Goal: Task Accomplishment & Management: Complete application form

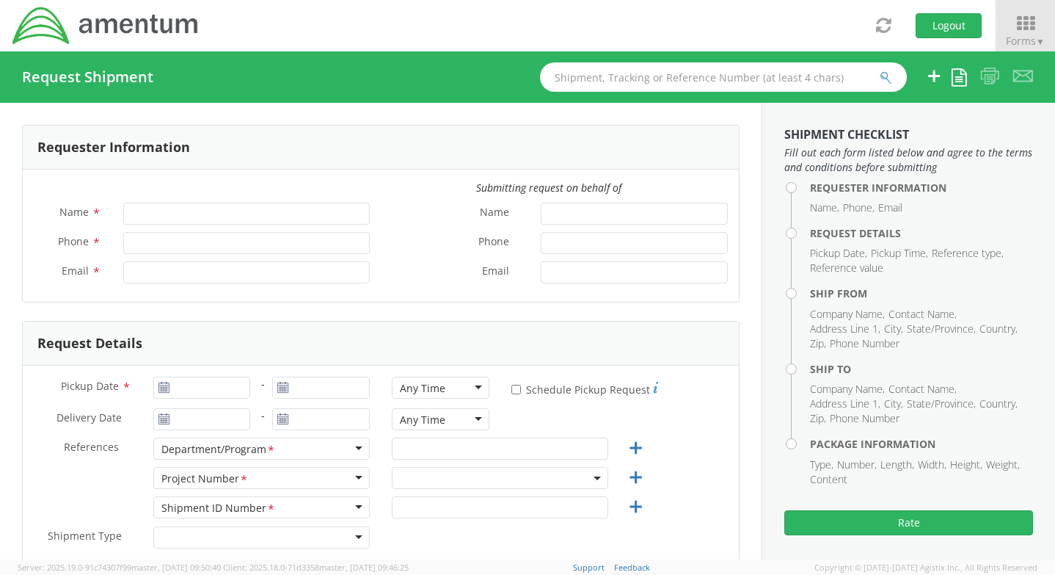
type input "[PERSON_NAME]"
type input "1812674.0604"
type input "[PERSON_NAME][EMAIL_ADDRESS][PERSON_NAME][DOMAIN_NAME]"
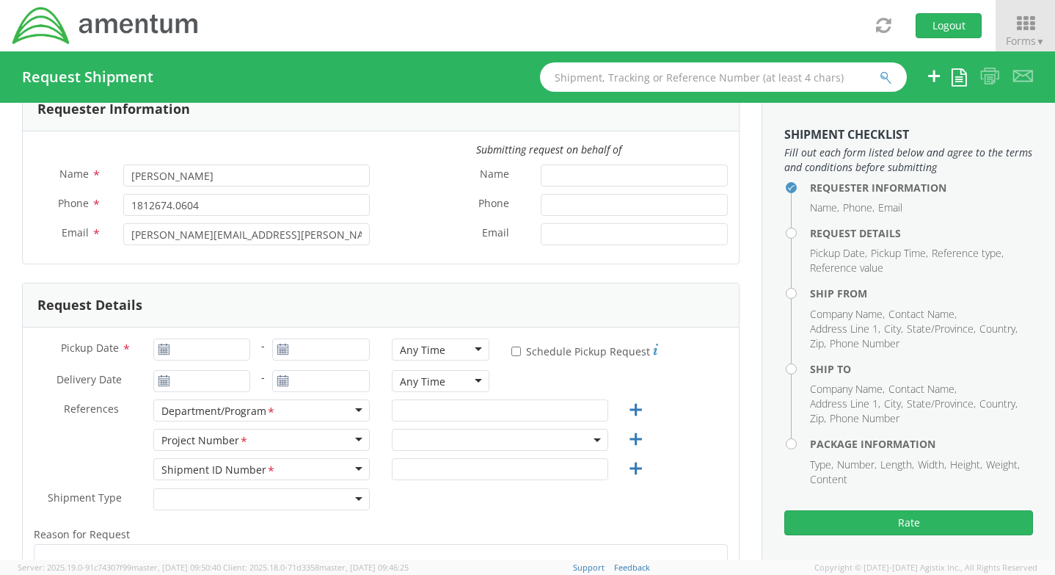
scroll to position [73, 0]
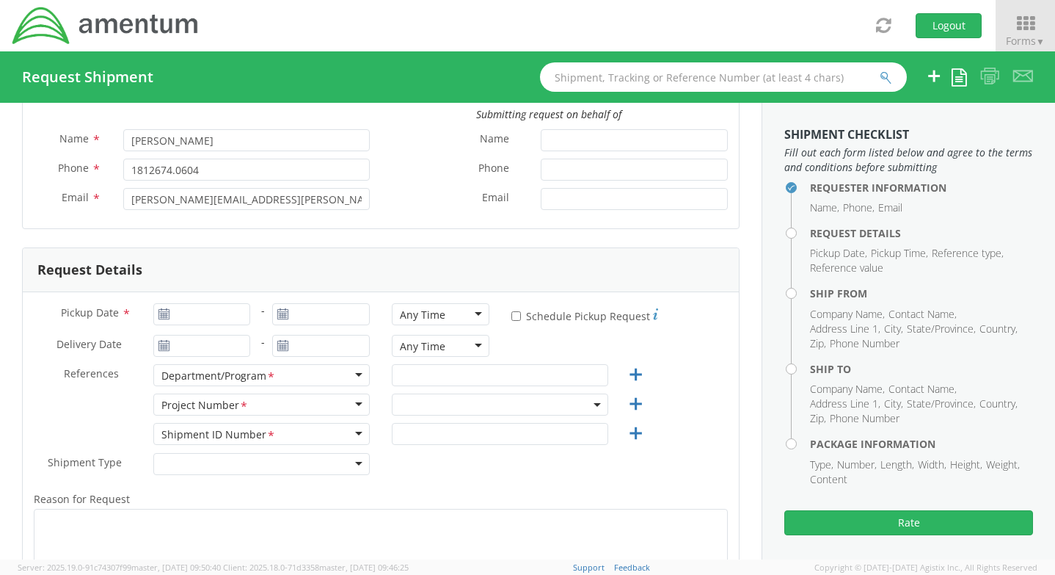
click at [164, 314] on use at bounding box center [164, 313] width 10 height 10
type input "09/16/2025"
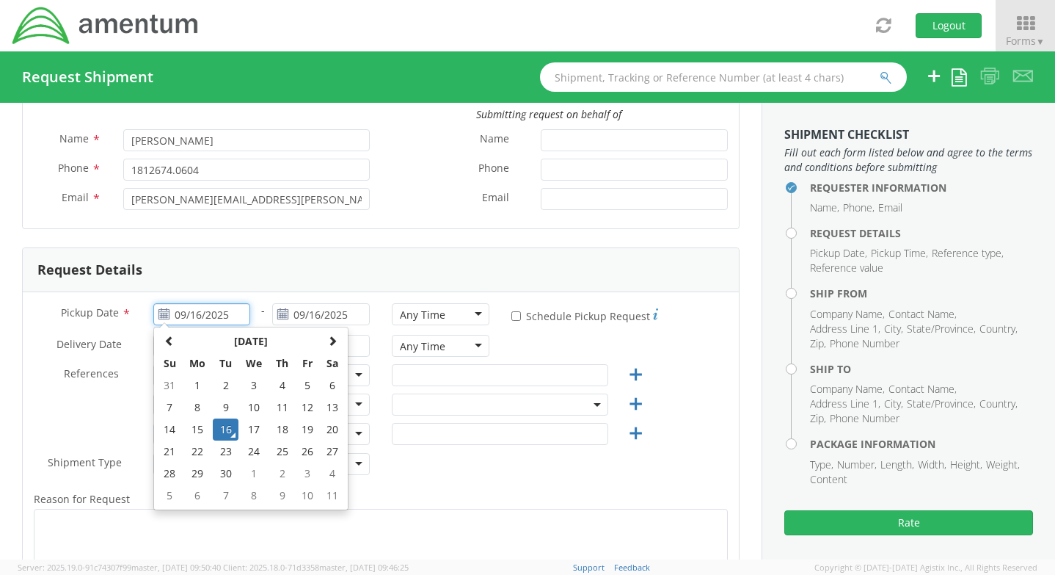
click at [183, 313] on input "09/16/2025" at bounding box center [202, 314] width 98 height 22
click at [224, 424] on td "16" at bounding box center [226, 429] width 26 height 22
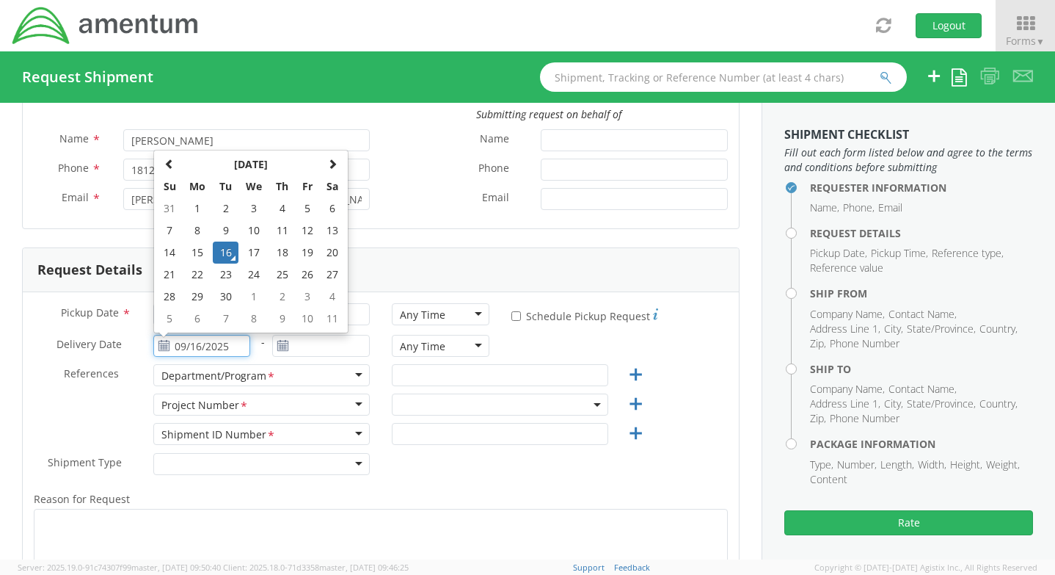
click at [202, 346] on input "09/16/2025" at bounding box center [202, 346] width 98 height 22
click at [312, 247] on td "19" at bounding box center [307, 252] width 25 height 22
type input "[DATE]"
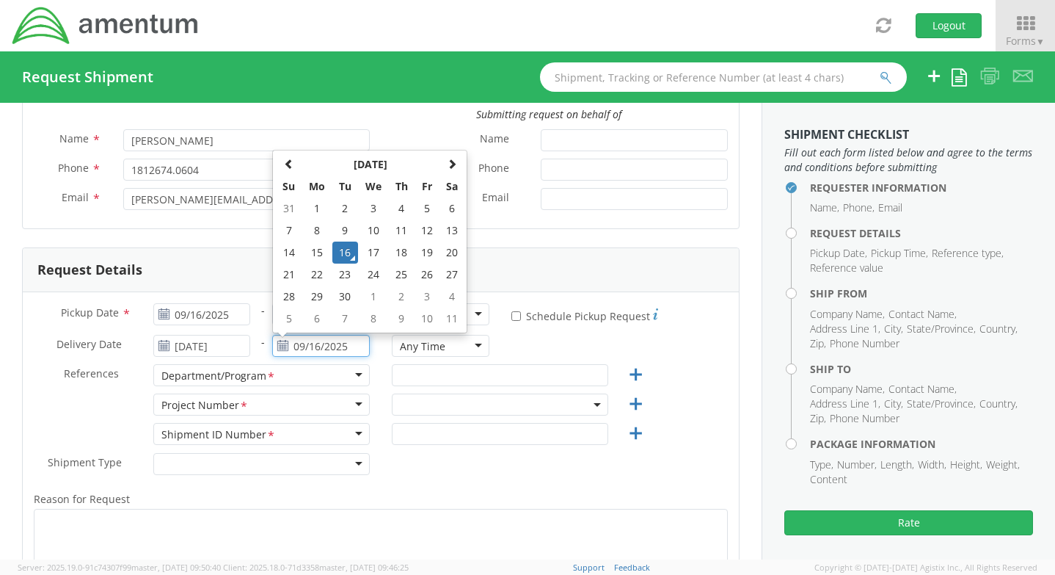
click at [329, 346] on input "09/16/2025" at bounding box center [321, 346] width 98 height 22
click at [456, 250] on td "20" at bounding box center [452, 252] width 25 height 22
type input "[DATE]"
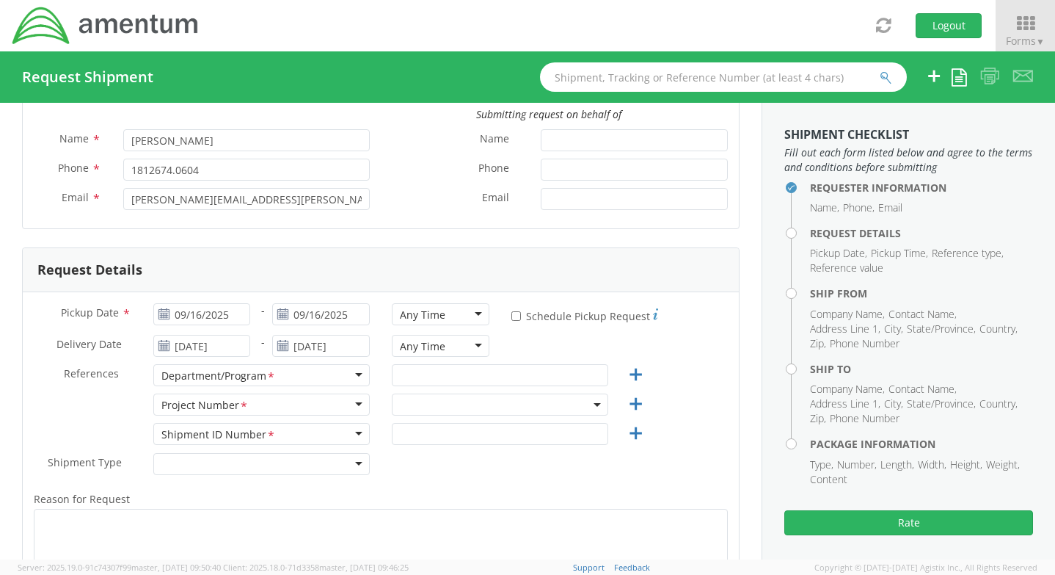
scroll to position [147, 0]
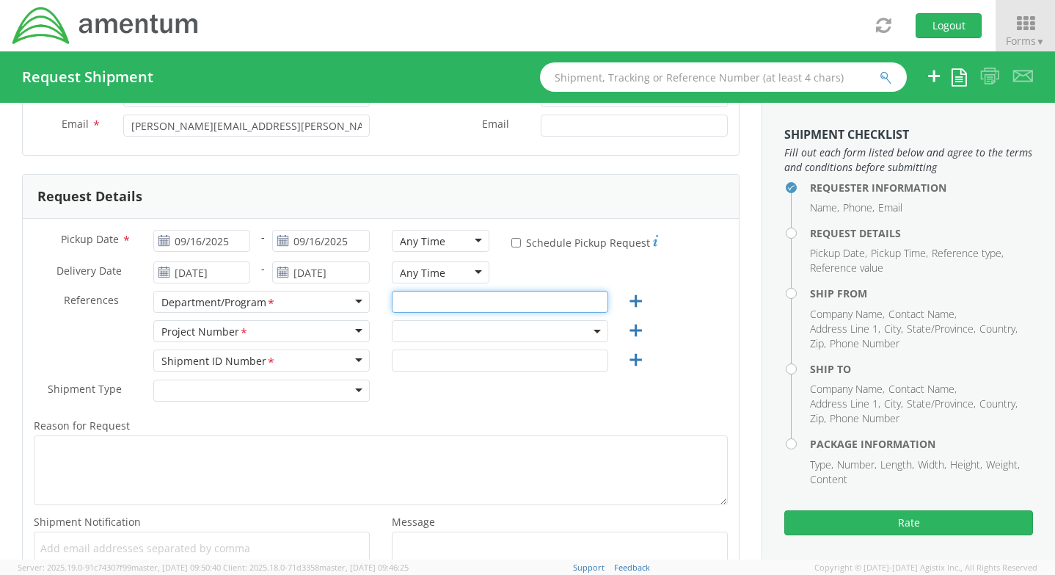
click at [420, 305] on input "text" at bounding box center [500, 302] width 216 height 22
type input "Odon, IN/Crane"
click at [407, 327] on span at bounding box center [500, 331] width 216 height 22
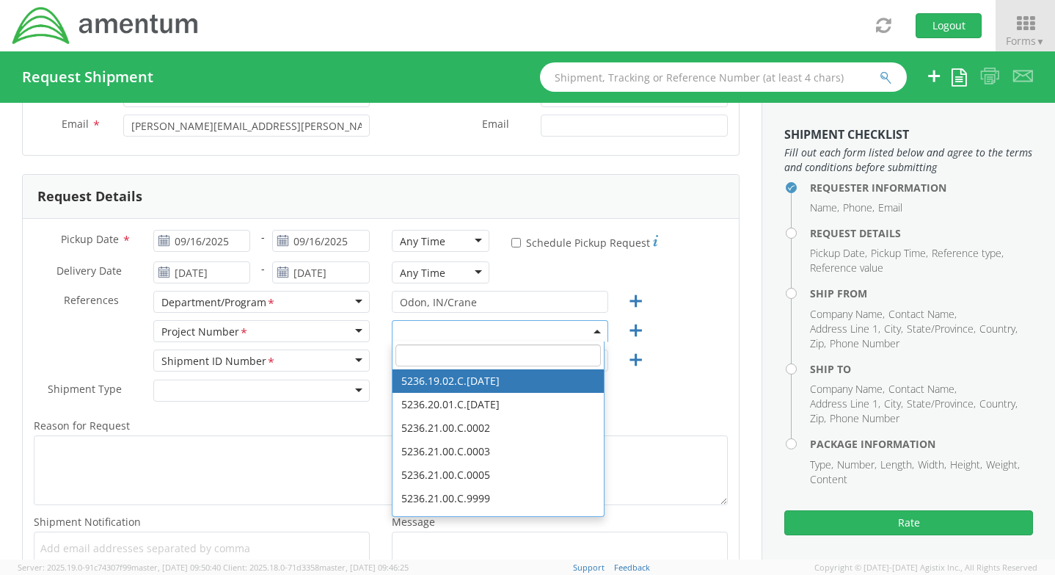
click at [418, 356] on input "search" at bounding box center [498, 355] width 205 height 22
paste input "4415.G3004.0.999.999.99.999999"
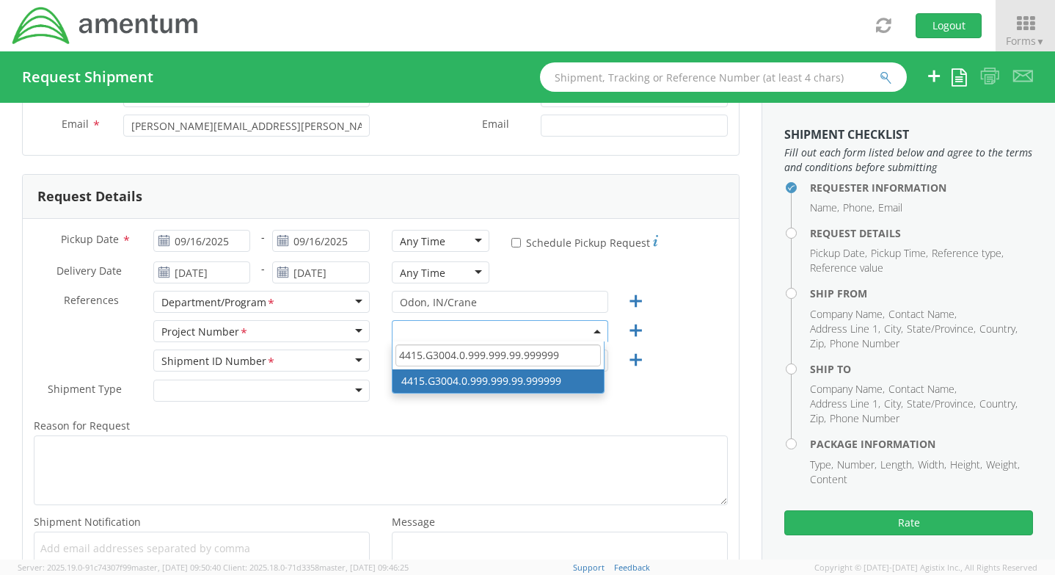
type input "4415.G3004.0.999.999.99.999999"
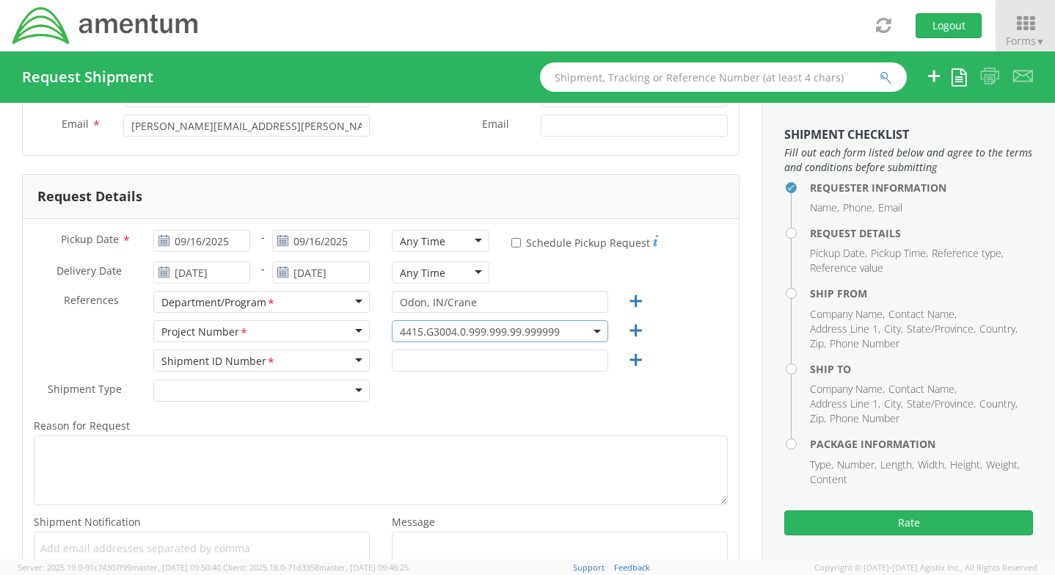
select select "4415.G3004.0.999.999.99.999999"
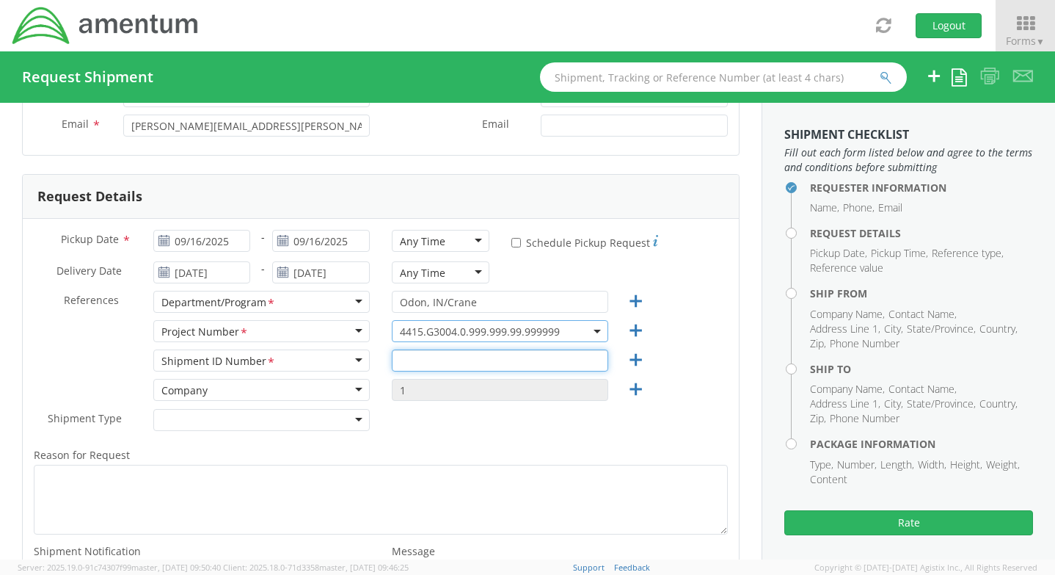
click at [481, 354] on input "text" at bounding box center [500, 360] width 216 height 22
type input "1"
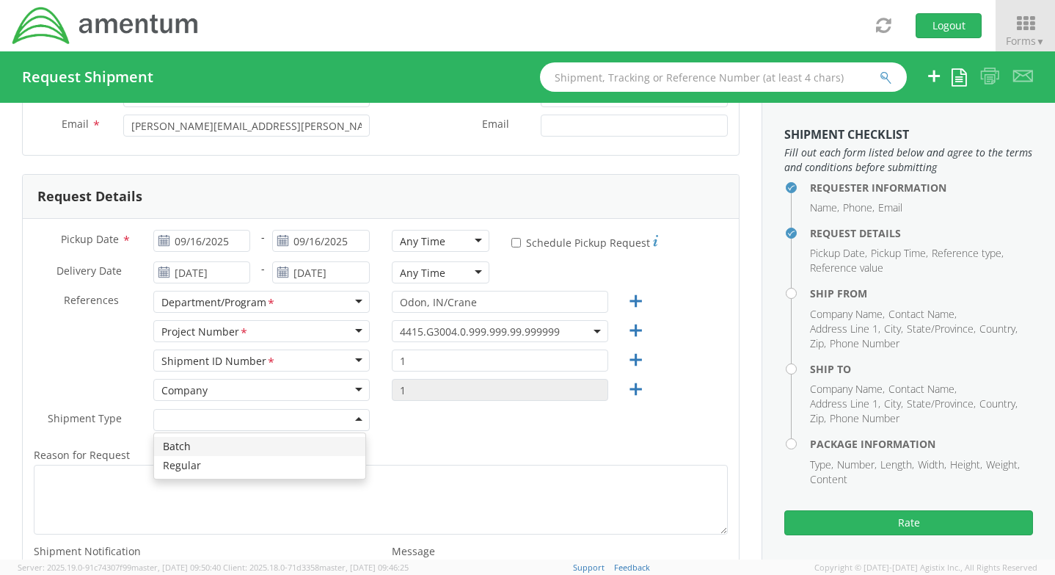
click at [302, 418] on div at bounding box center [261, 420] width 216 height 22
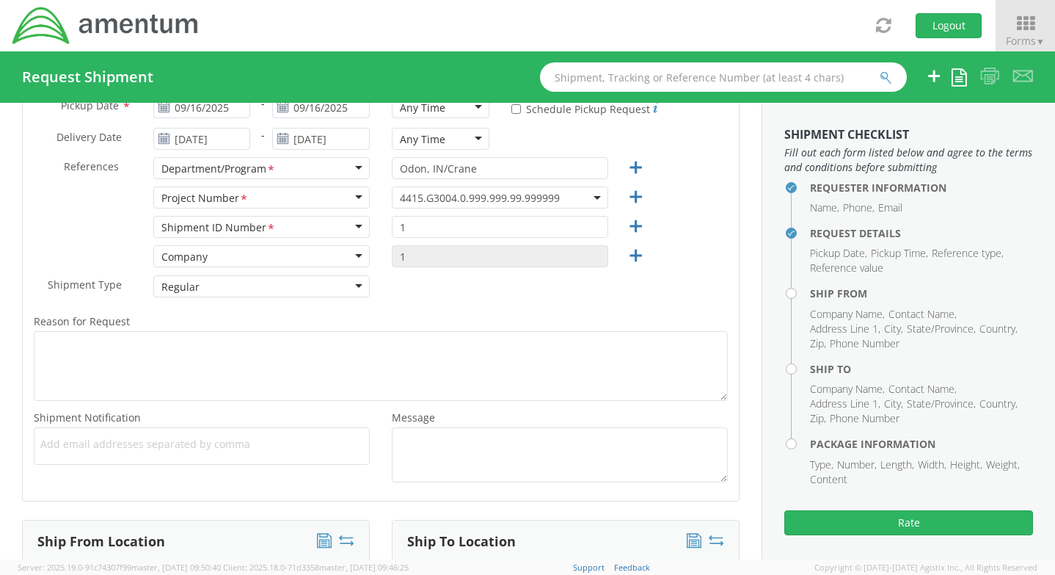
scroll to position [294, 0]
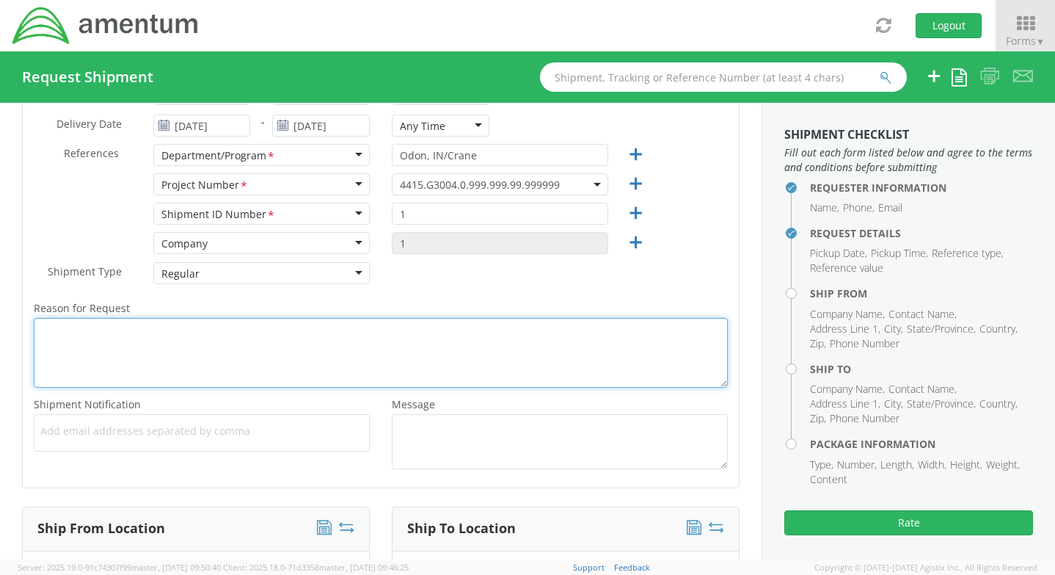
click at [231, 342] on textarea "Reason for Request *" at bounding box center [381, 353] width 694 height 70
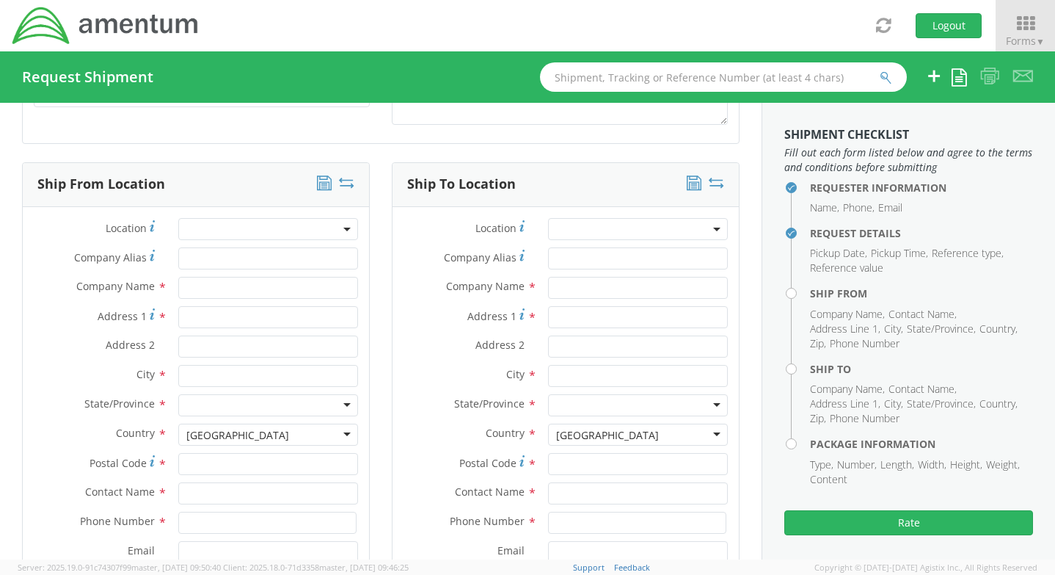
scroll to position [660, 0]
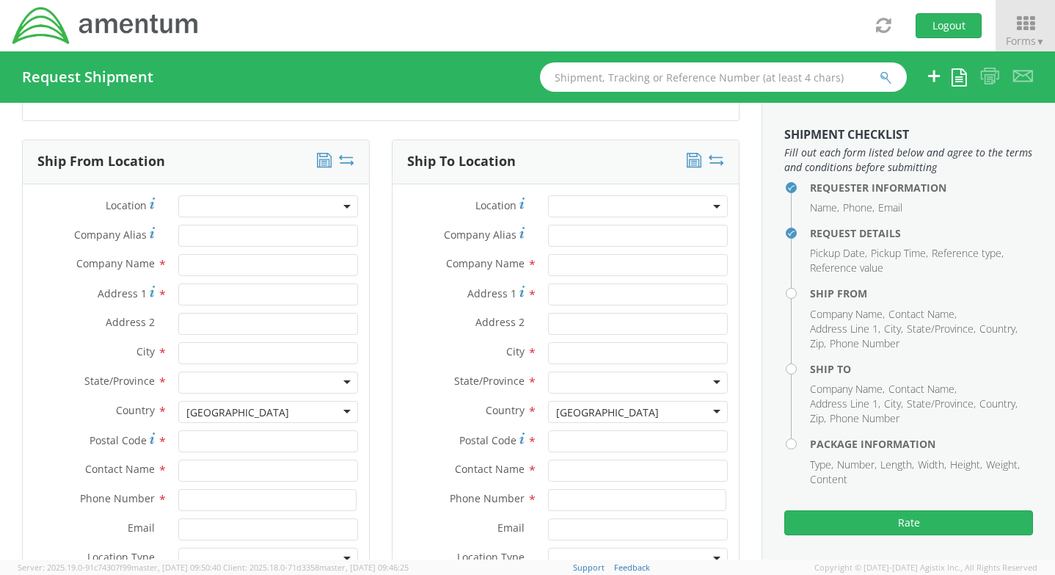
type textarea "New employee laptop"
click at [223, 269] on input "text" at bounding box center [268, 265] width 180 height 22
type input "AMENTUM"
type input "[STREET_ADDRESS][PERSON_NAME]"
type input "ODON"
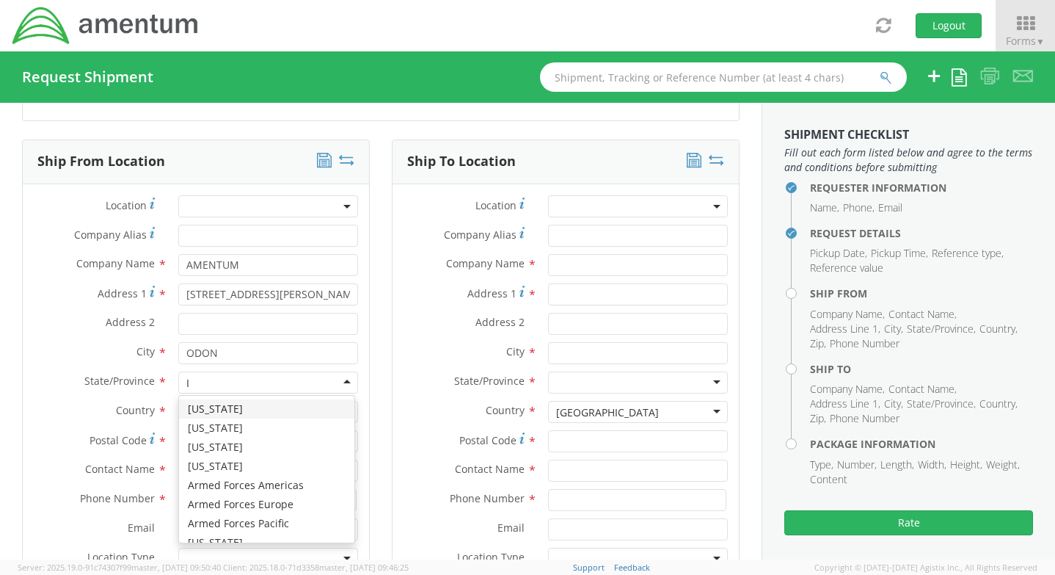
type input "IN"
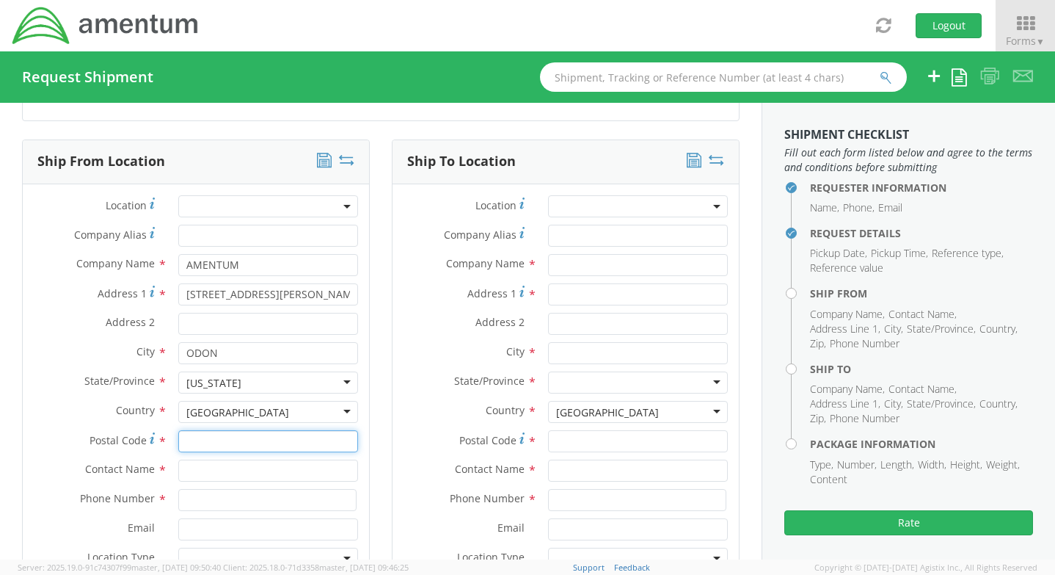
click at [255, 437] on input "Postal Code *" at bounding box center [268, 441] width 180 height 22
click at [254, 437] on input "Postal Code *" at bounding box center [268, 441] width 180 height 22
type input "47562"
click at [217, 468] on input "text" at bounding box center [268, 470] width 180 height 22
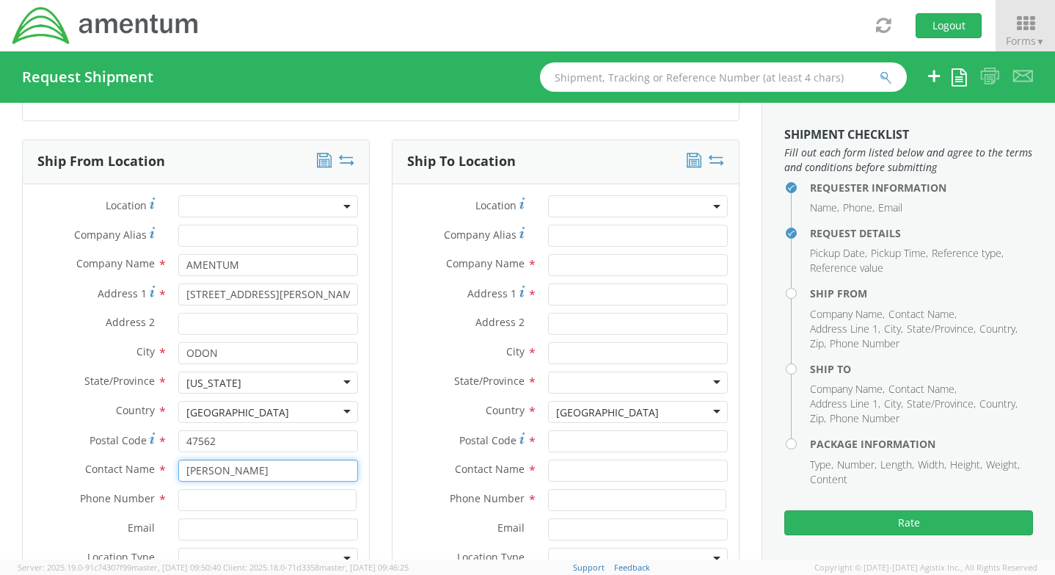
type input "[PERSON_NAME]"
click at [214, 505] on input at bounding box center [267, 500] width 178 height 22
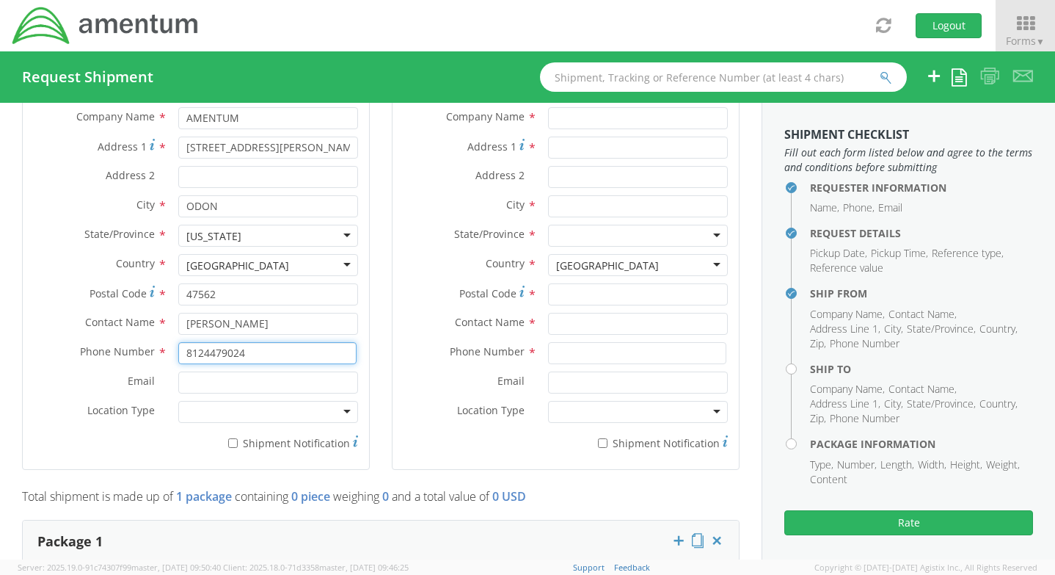
scroll to position [660, 0]
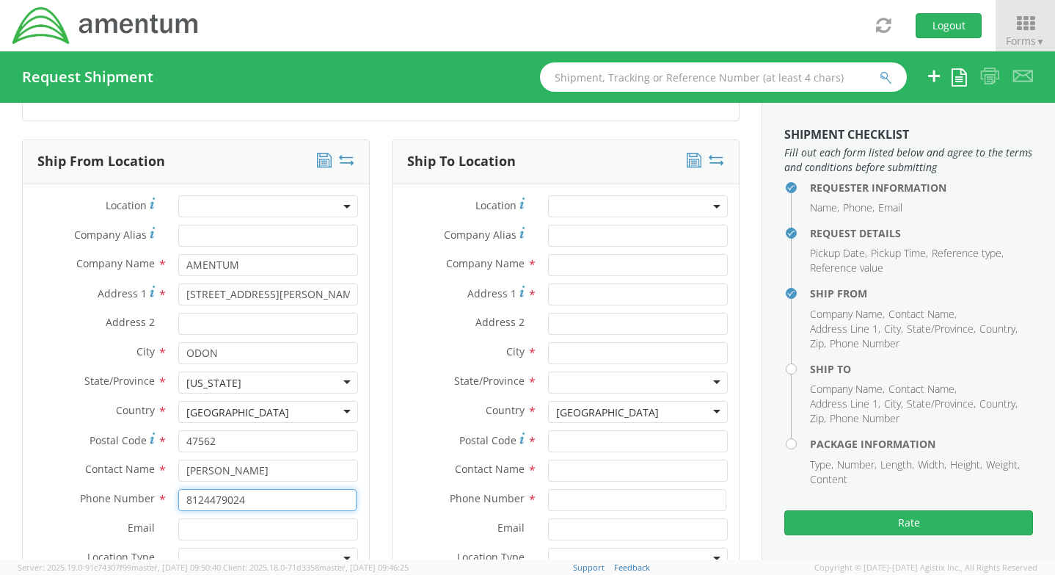
type input "8124479024"
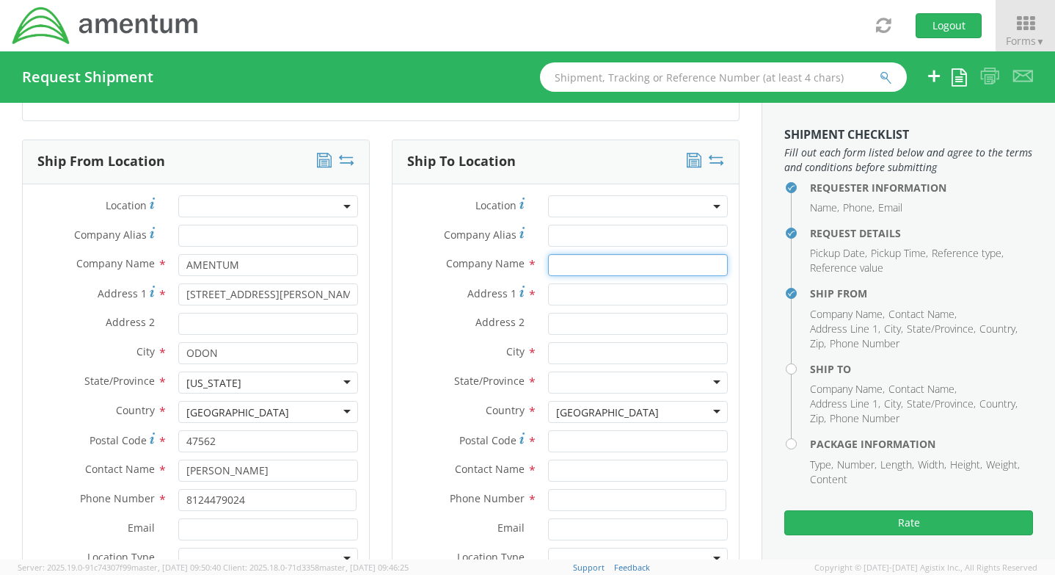
click at [600, 265] on input "text" at bounding box center [638, 265] width 180 height 22
type input "[PERSON_NAME]"
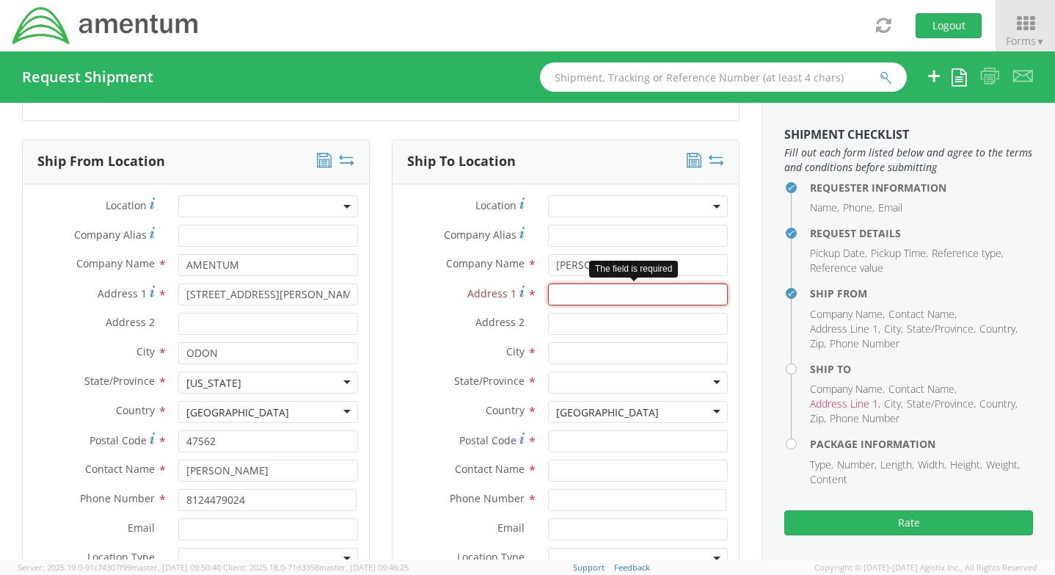
click at [575, 296] on input "Address 1 *" at bounding box center [638, 294] width 180 height 22
paste input "[STREET_ADDRESS][PERSON_NAME]"
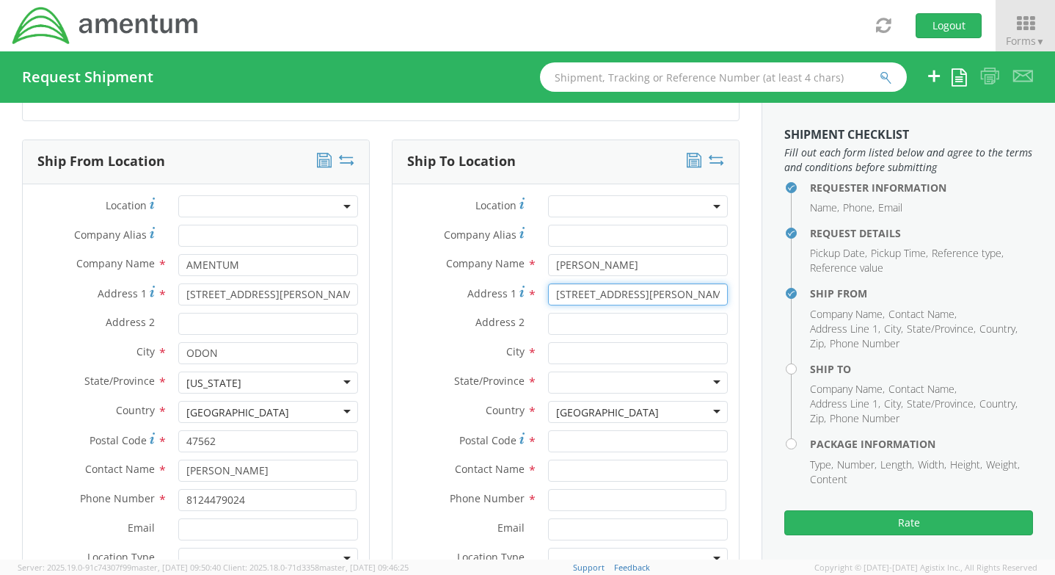
type input "[STREET_ADDRESS][PERSON_NAME]"
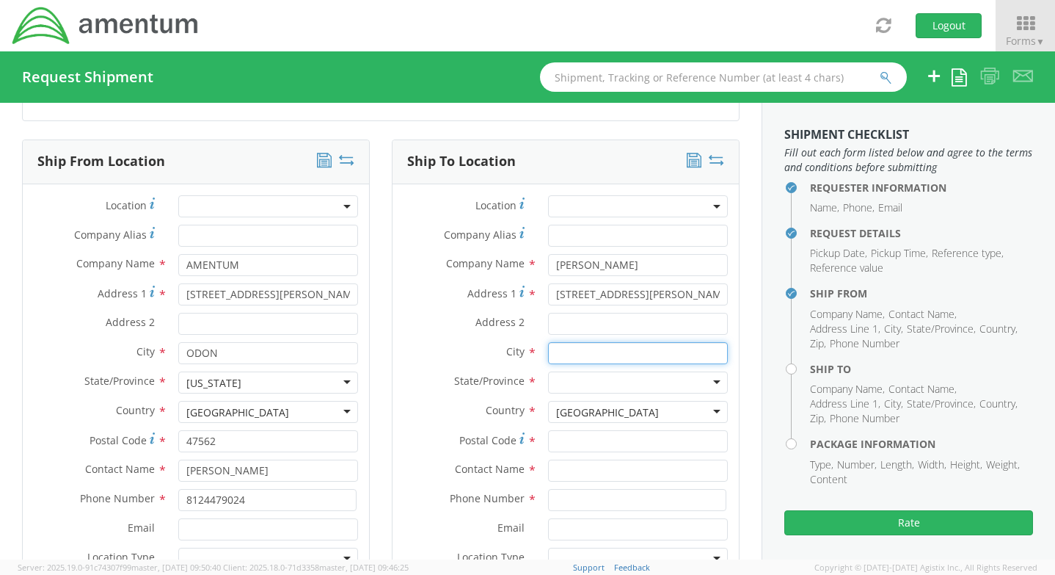
click at [582, 351] on input "text" at bounding box center [638, 353] width 180 height 22
type input "[GEOGRAPHIC_DATA]"
click at [591, 388] on div at bounding box center [638, 382] width 180 height 22
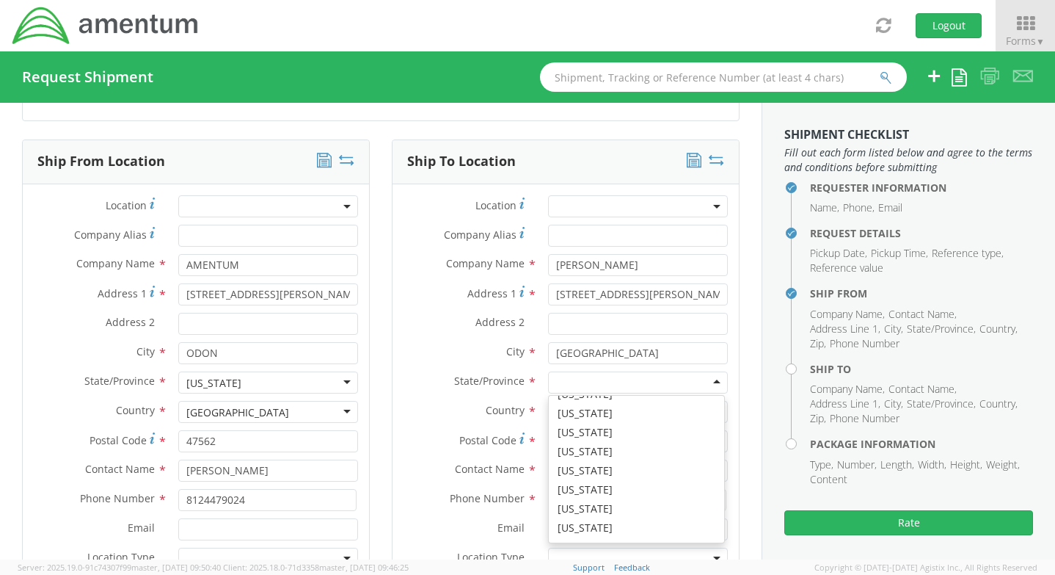
scroll to position [220, 0]
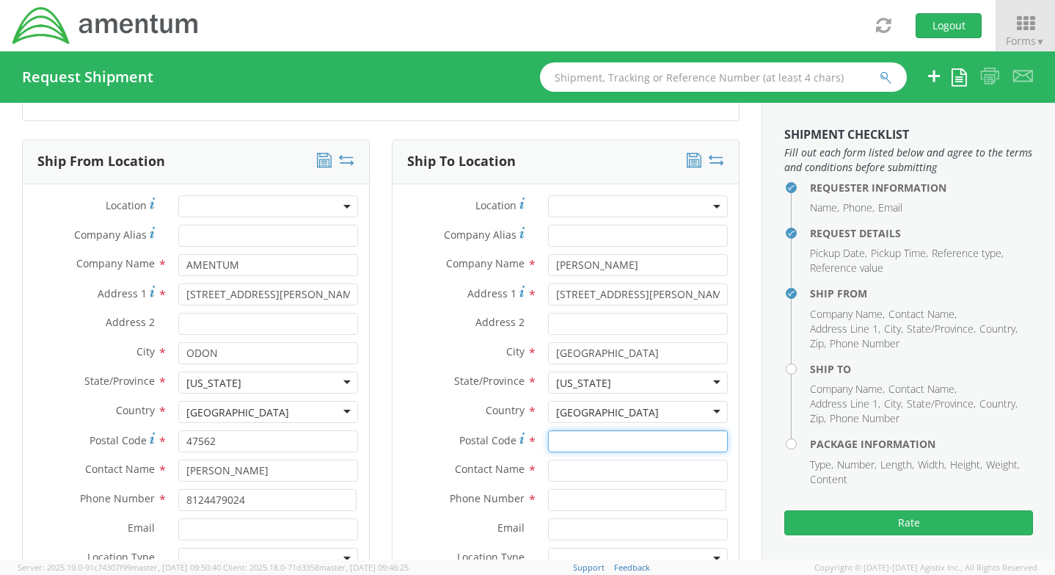
click at [565, 441] on input "Postal Code *" at bounding box center [638, 441] width 180 height 22
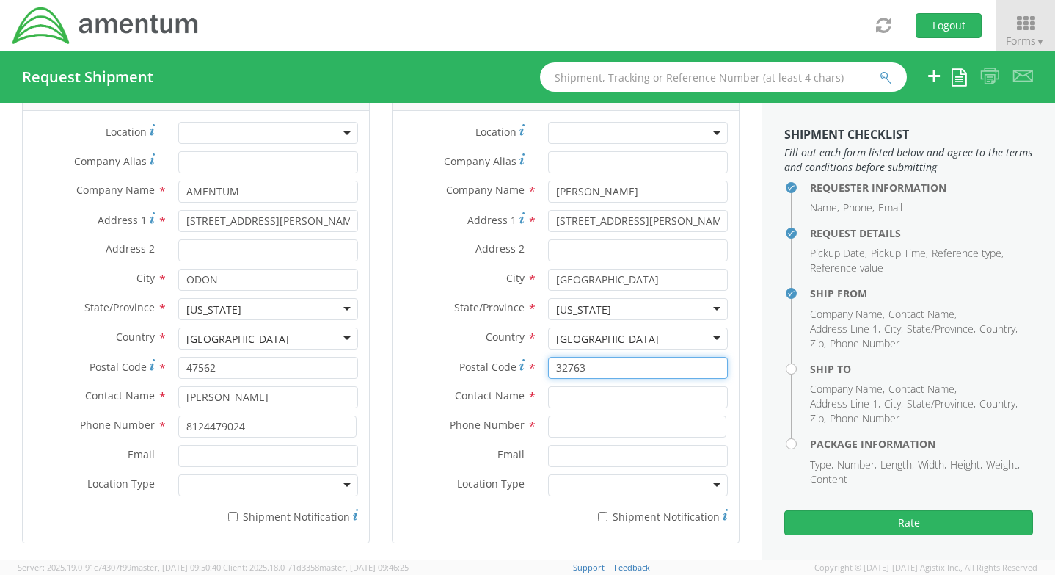
type input "32763"
drag, startPoint x: 633, startPoint y: 192, endPoint x: 510, endPoint y: 199, distance: 122.7
click at [510, 199] on div "Company Name * [PERSON_NAME]" at bounding box center [566, 192] width 346 height 22
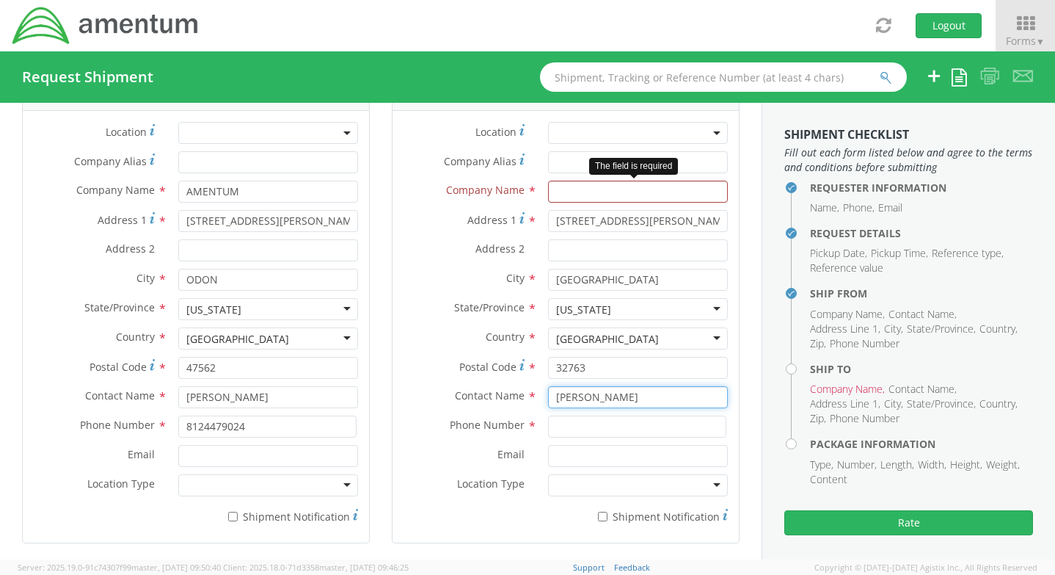
type input "[PERSON_NAME]"
click at [579, 183] on input "text" at bounding box center [638, 192] width 180 height 22
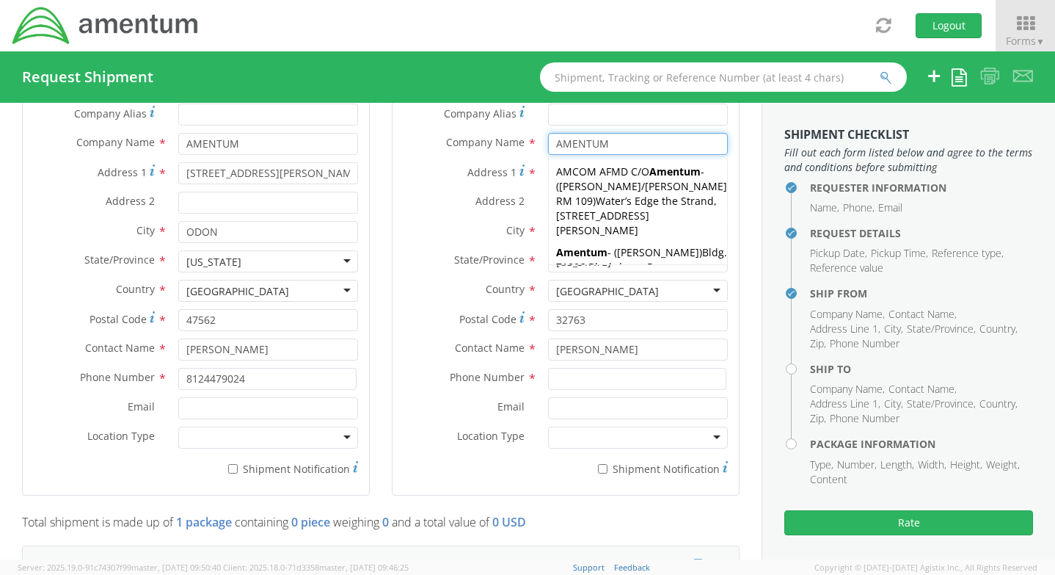
scroll to position [807, 0]
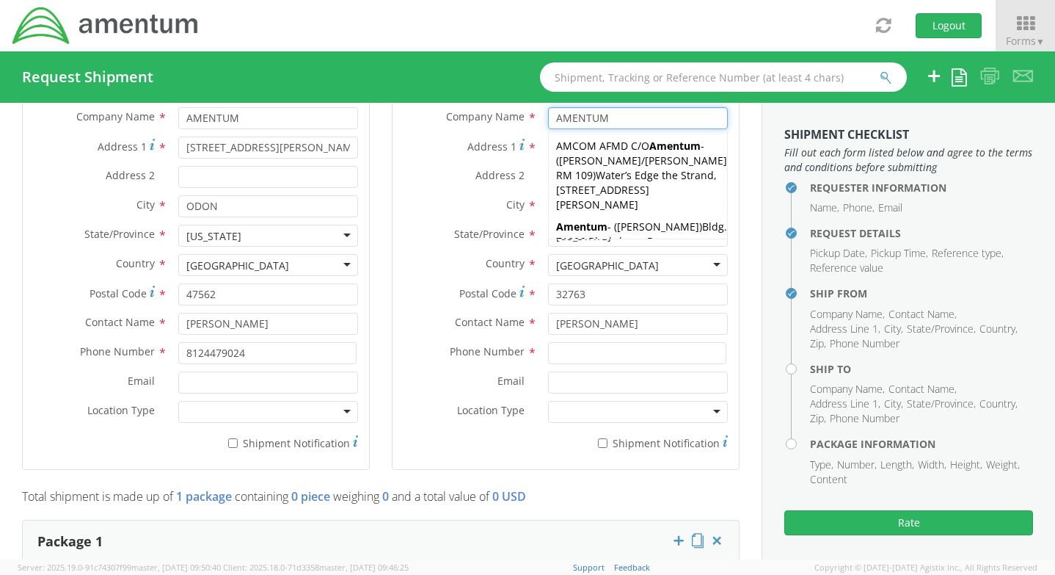
type input "AMENTUM"
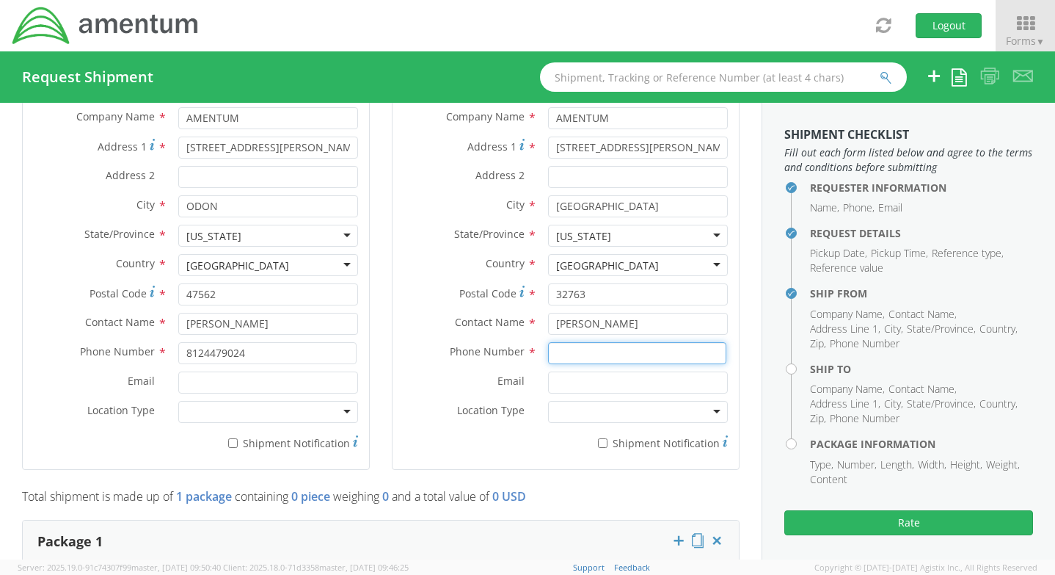
click at [627, 354] on input at bounding box center [637, 353] width 178 height 22
click at [617, 355] on input at bounding box center [637, 353] width 178 height 22
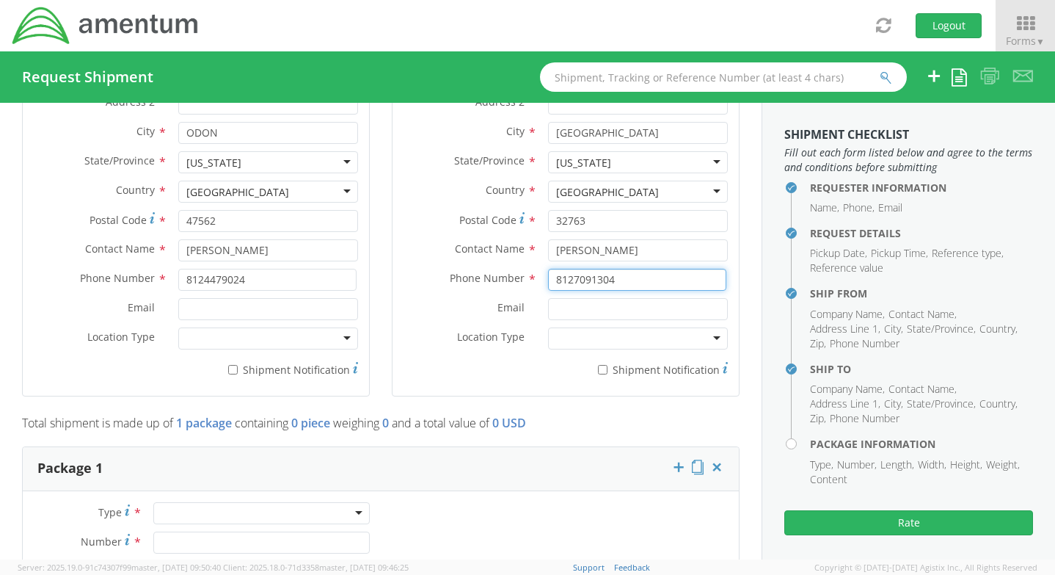
type input "8127091304"
click at [569, 345] on div at bounding box center [638, 338] width 180 height 22
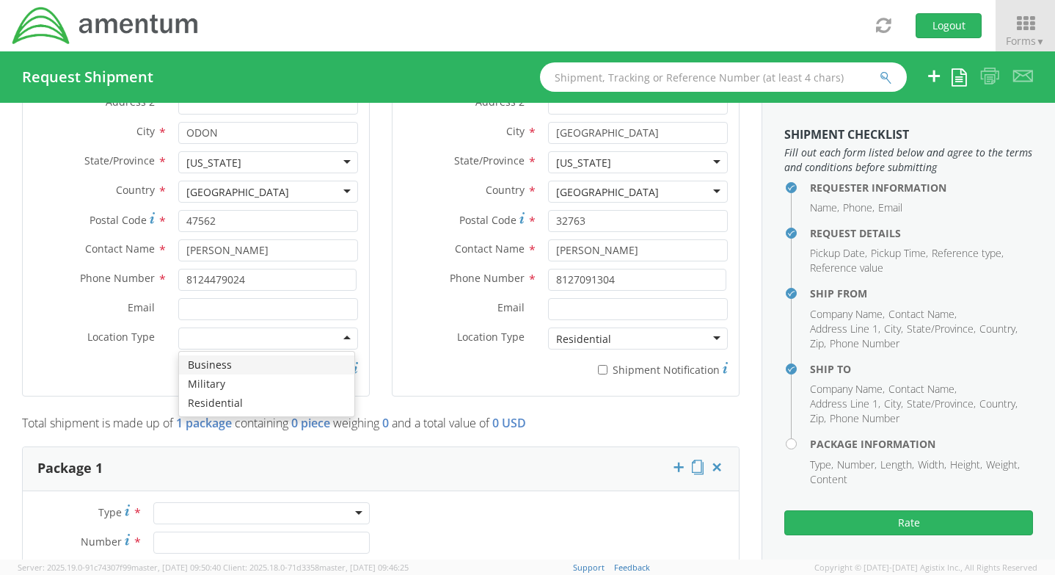
click at [244, 331] on div at bounding box center [268, 338] width 180 height 22
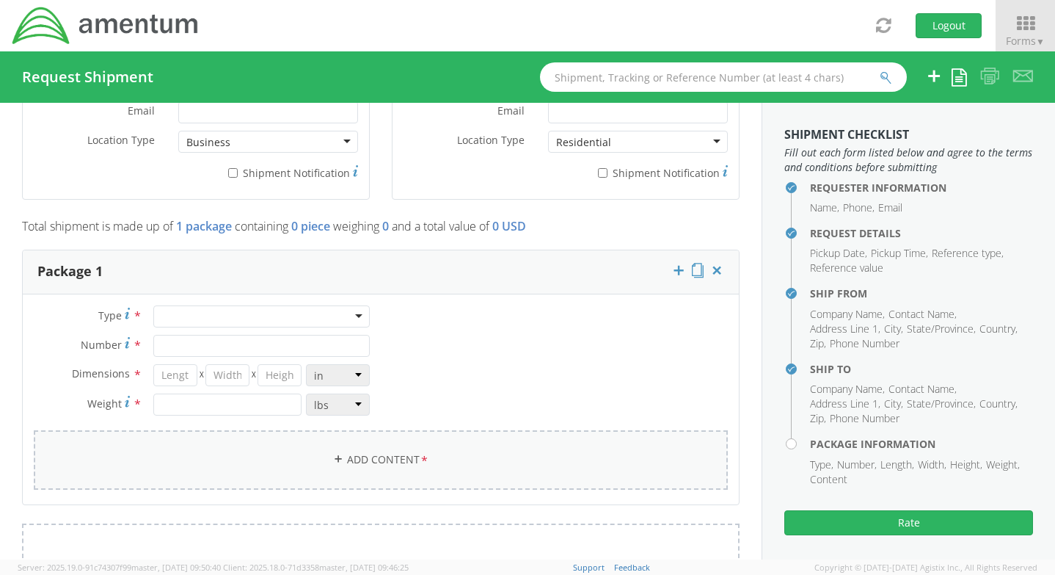
scroll to position [1101, 0]
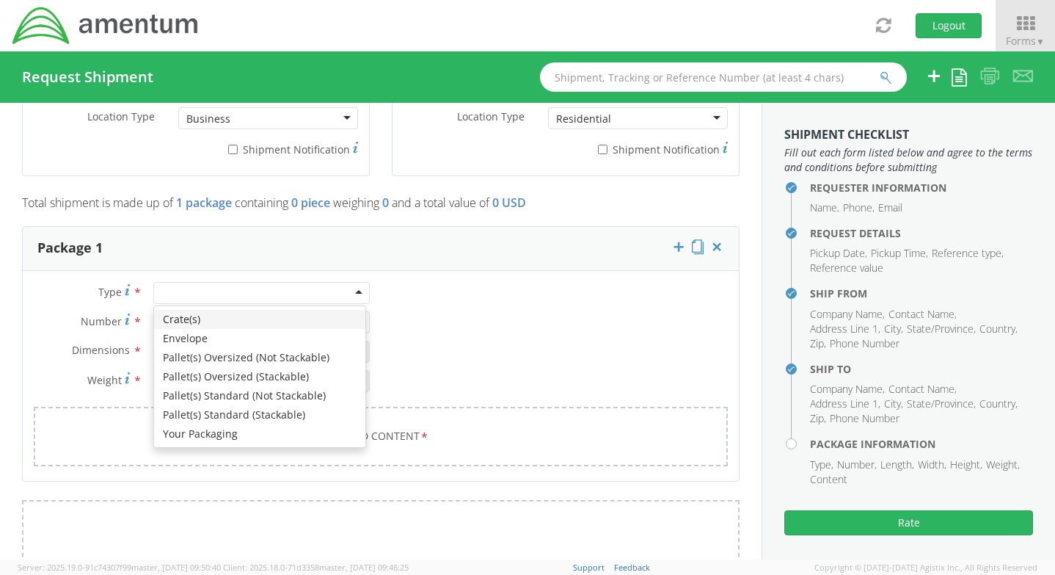
click at [197, 298] on div at bounding box center [261, 293] width 216 height 22
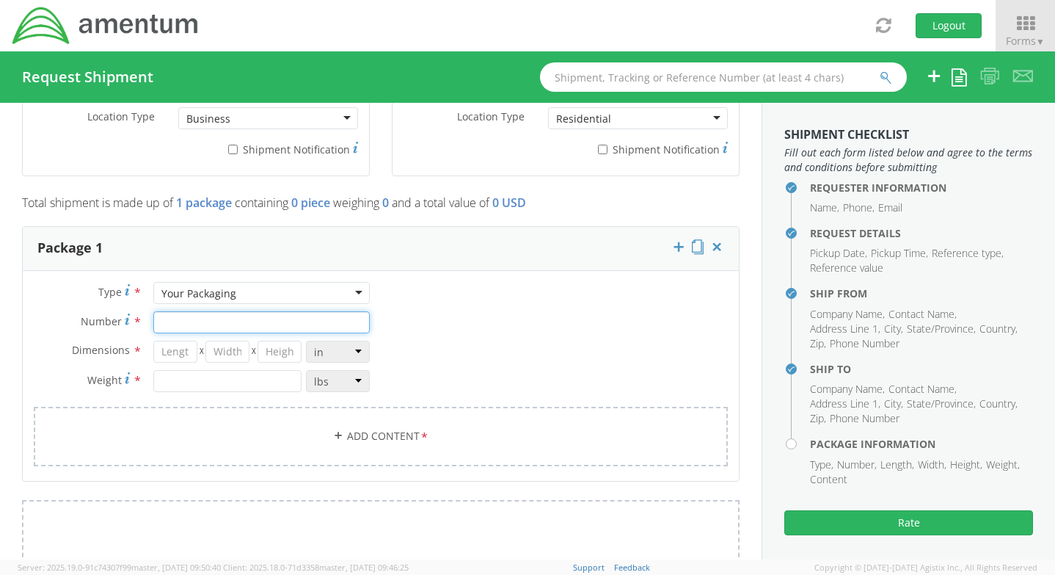
click at [205, 318] on input "Number *" at bounding box center [261, 322] width 216 height 22
type input "1"
click at [481, 335] on div "Type * Your Packaging Your Packaging Crate(s) Envelope Pallet(s) Oversized (Not…" at bounding box center [381, 383] width 716 height 203
click at [183, 352] on input "number" at bounding box center [175, 352] width 45 height 22
type input "16"
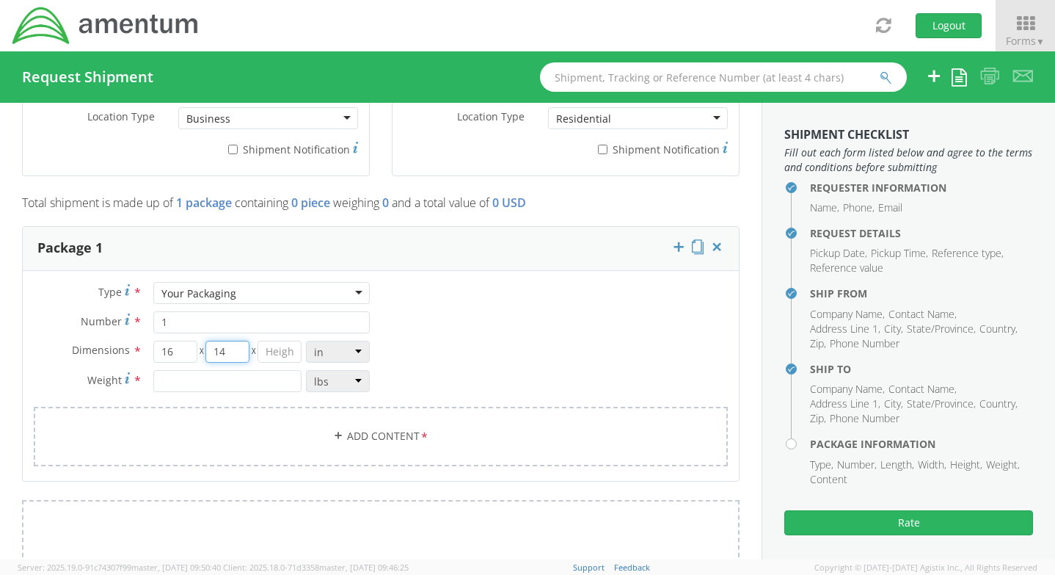
type input "14"
type input "3"
click at [218, 380] on input "number" at bounding box center [227, 381] width 149 height 22
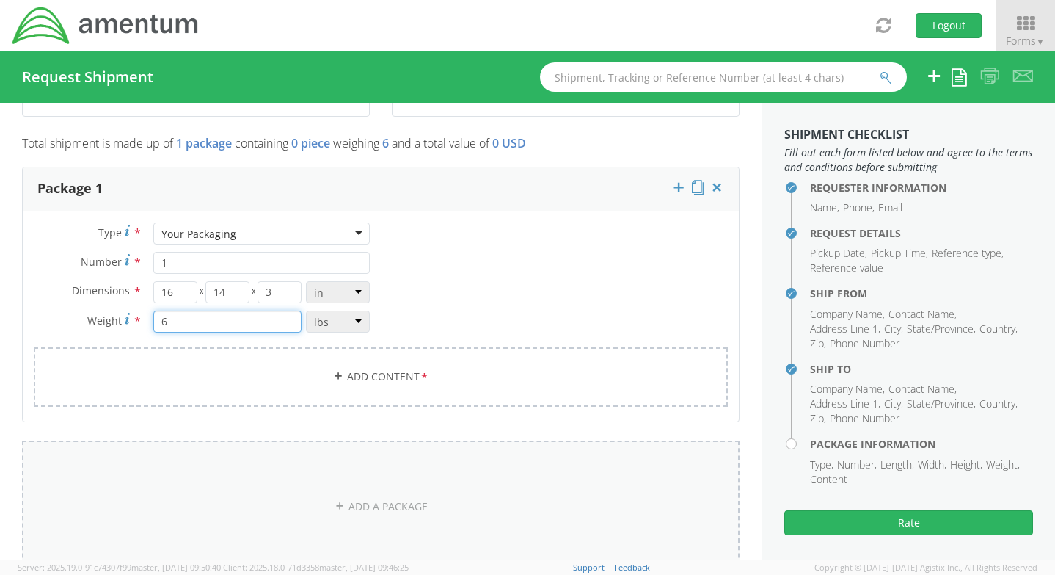
scroll to position [1248, 0]
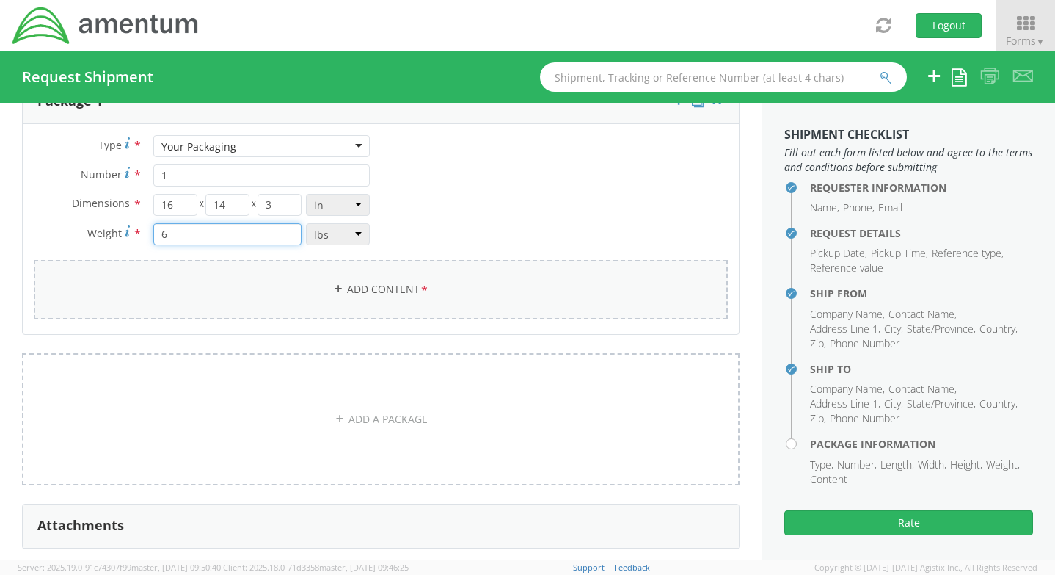
type input "6"
click at [324, 286] on link "Add Content *" at bounding box center [381, 289] width 694 height 59
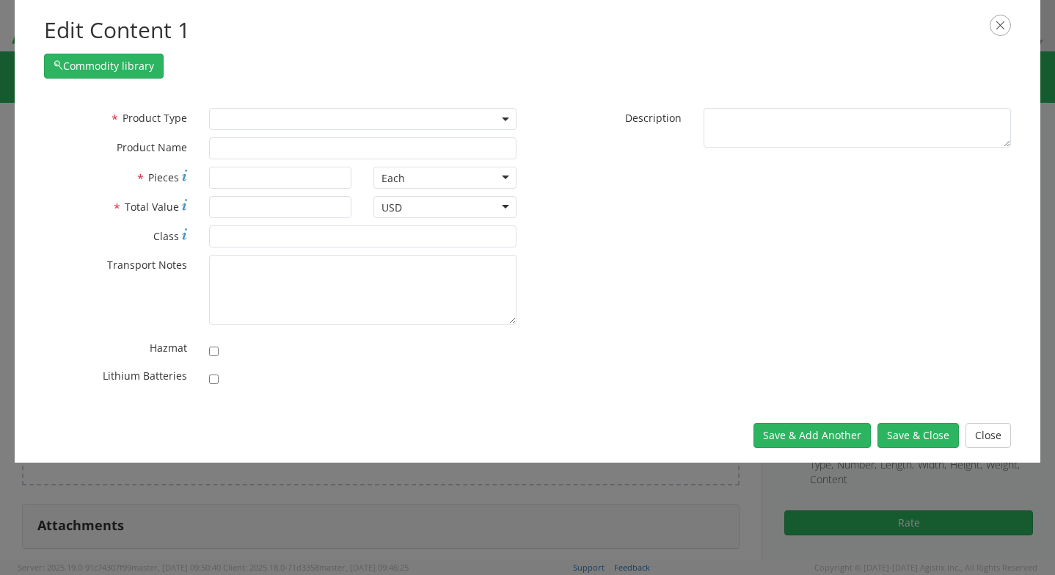
click at [274, 117] on span at bounding box center [362, 119] width 307 height 22
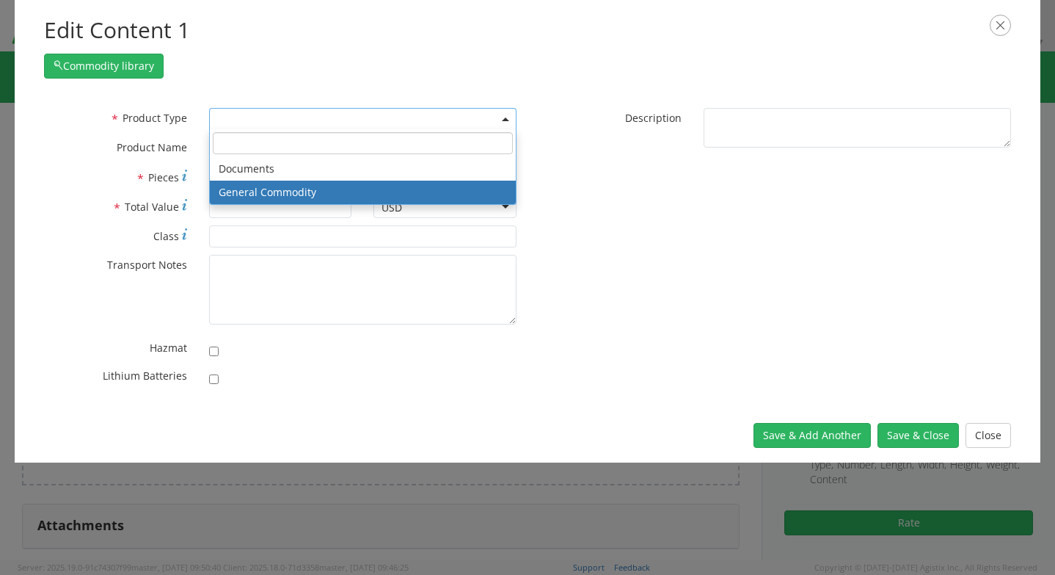
select select "COMMODITY"
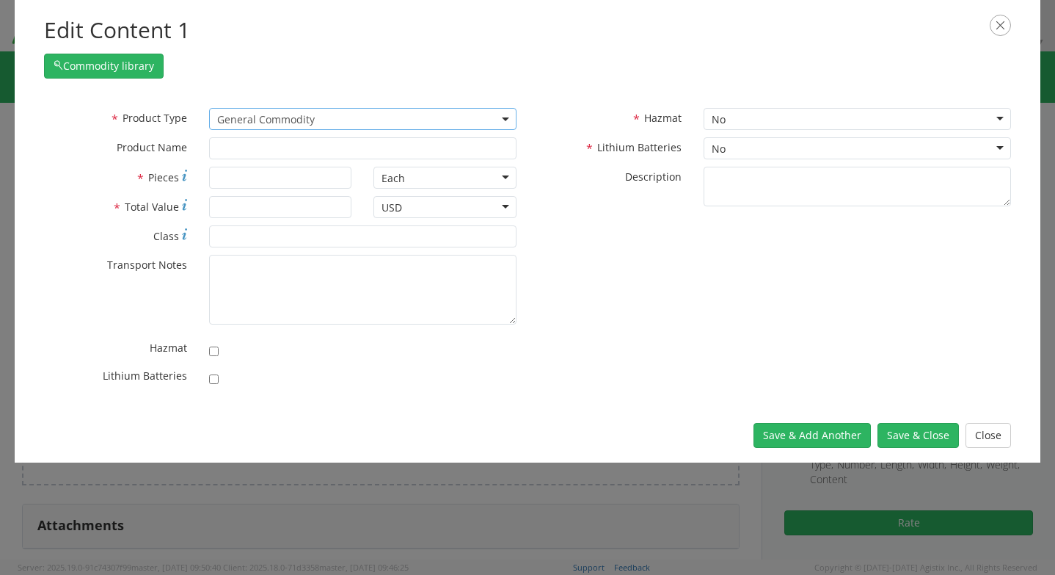
type input "General Commodity"
click at [272, 187] on input "* Pieces" at bounding box center [280, 178] width 143 height 22
type input "1"
click at [280, 200] on input "* Total Value" at bounding box center [280, 207] width 143 height 22
type input "1400"
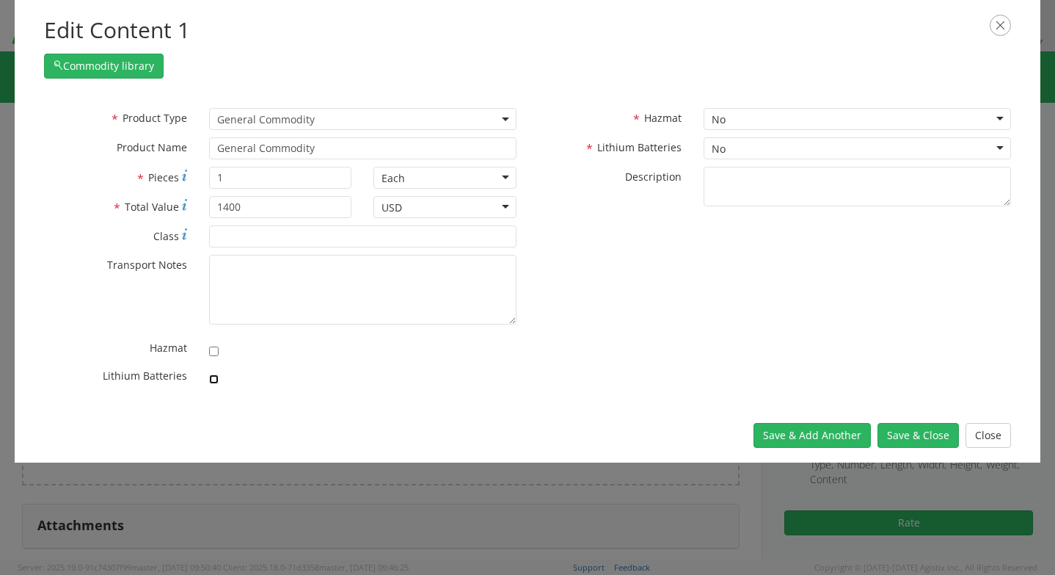
click at [217, 375] on input "checkbox" at bounding box center [214, 379] width 10 height 10
checkbox input "true"
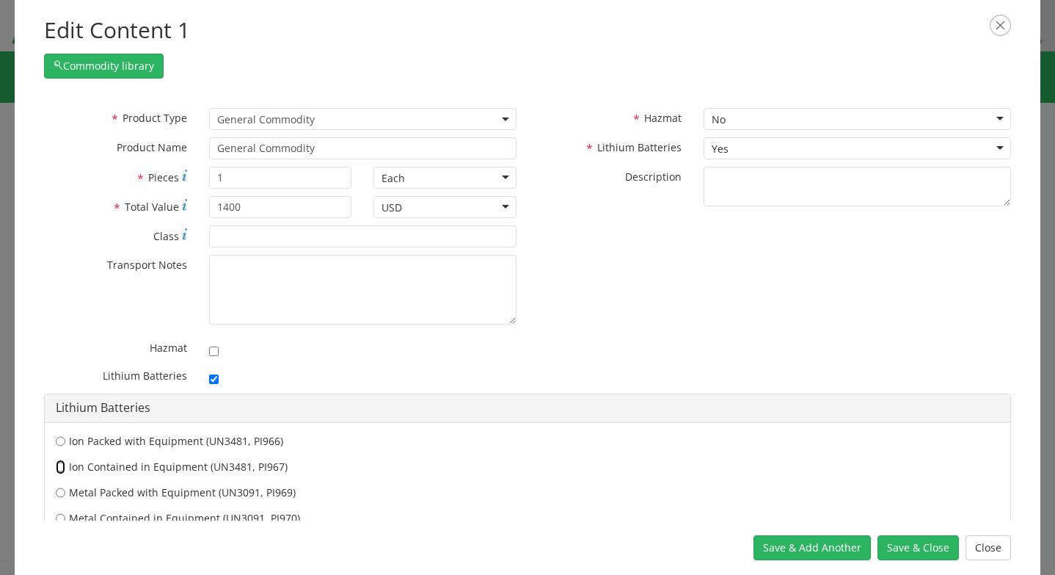
click at [59, 472] on input "Ion Contained in Equipment (UN3481, PI967)" at bounding box center [61, 466] width 10 height 15
radio input "true"
click at [917, 542] on button "Save & Close" at bounding box center [918, 547] width 81 height 25
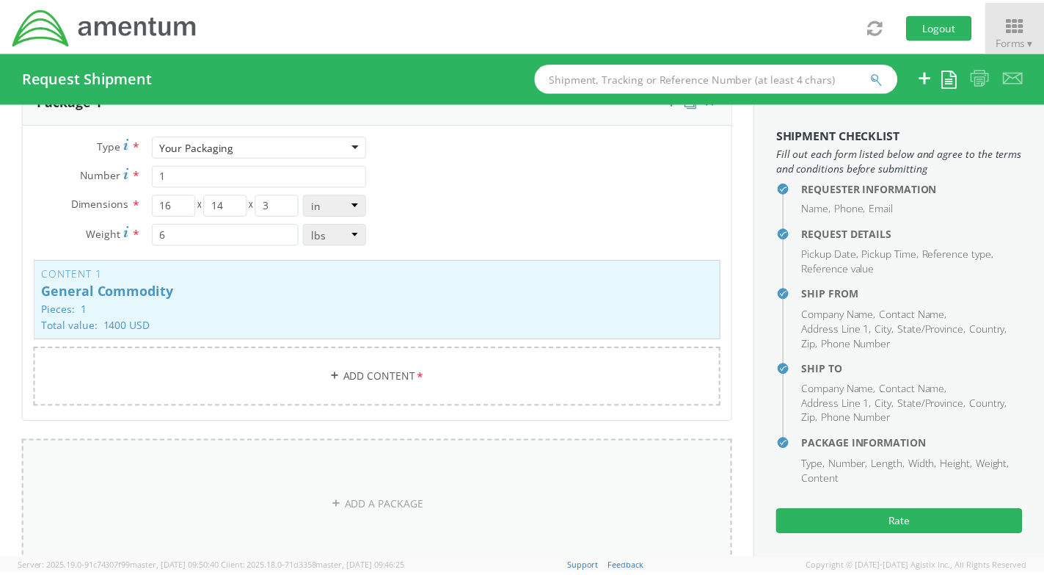
scroll to position [1321, 0]
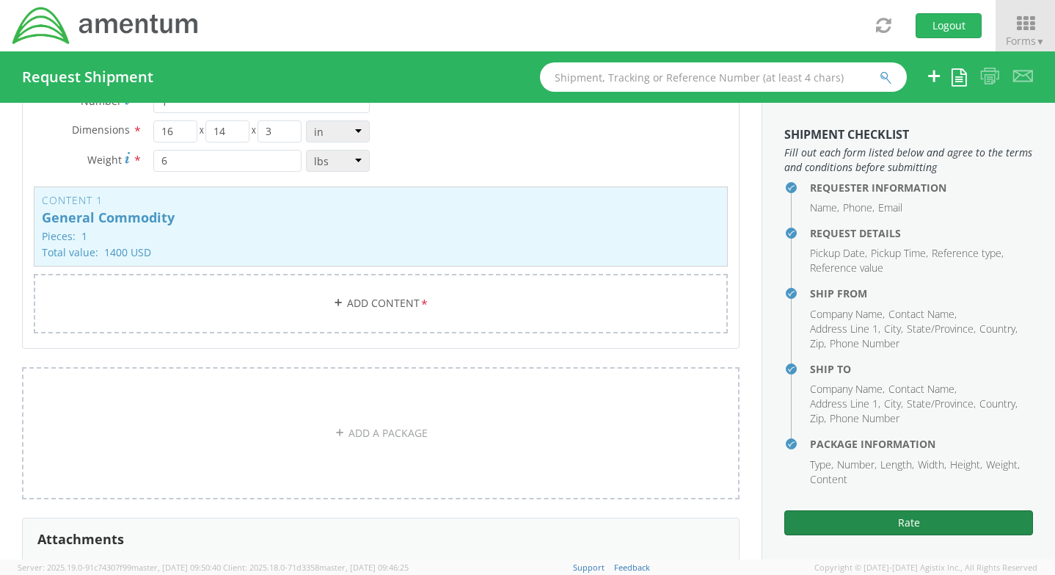
click at [833, 514] on button "Rate" at bounding box center [908, 522] width 249 height 25
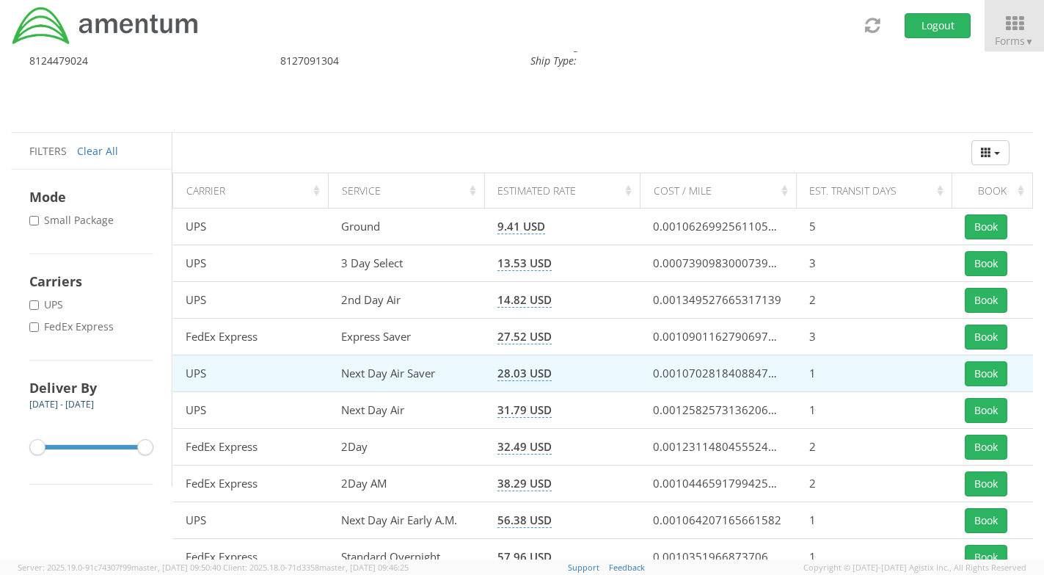
scroll to position [147, 0]
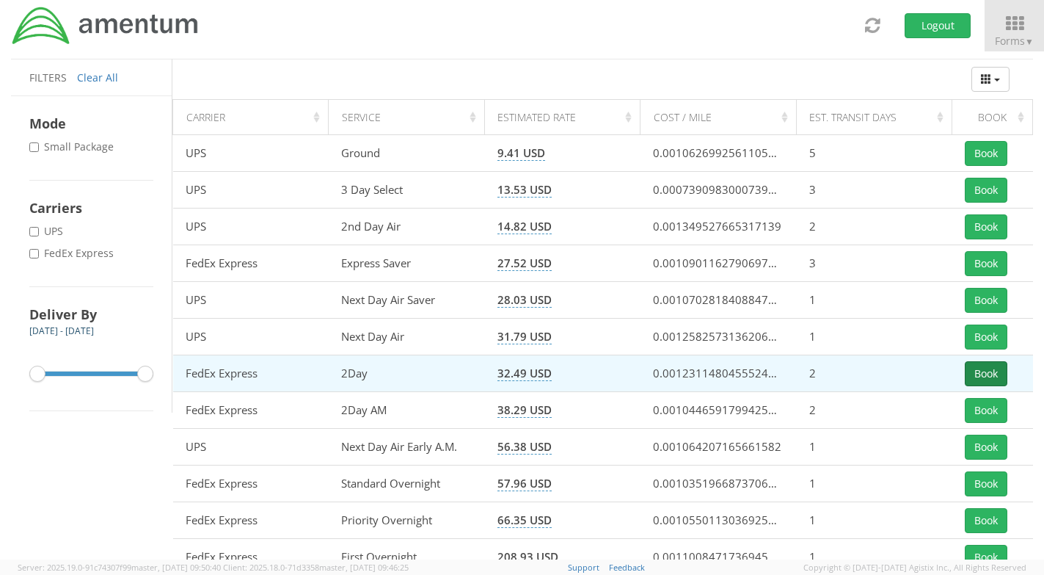
click at [988, 366] on button "Book" at bounding box center [986, 373] width 43 height 25
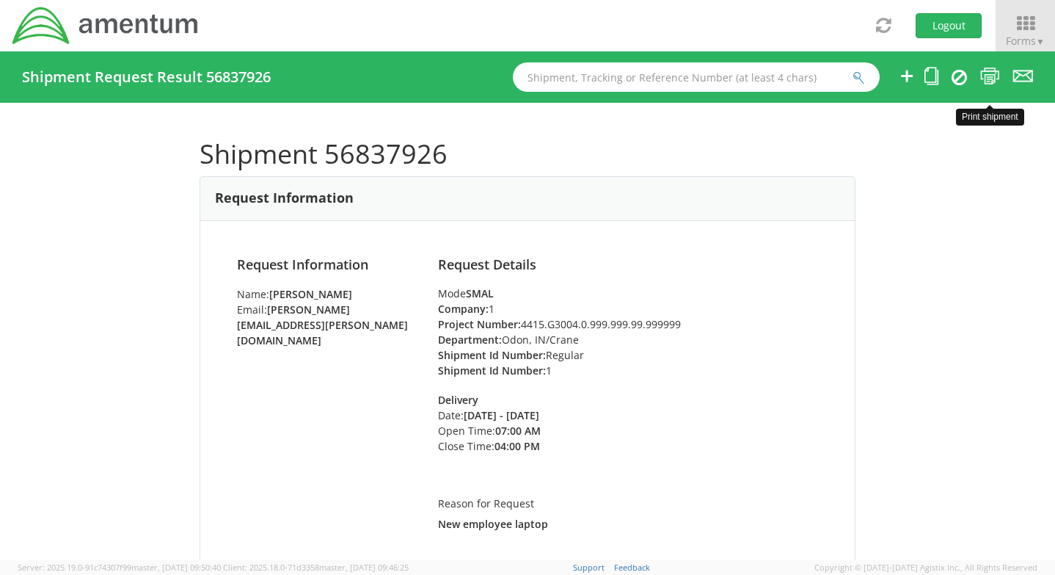
click at [994, 76] on icon at bounding box center [990, 76] width 20 height 18
